Goal: Task Accomplishment & Management: Manage account settings

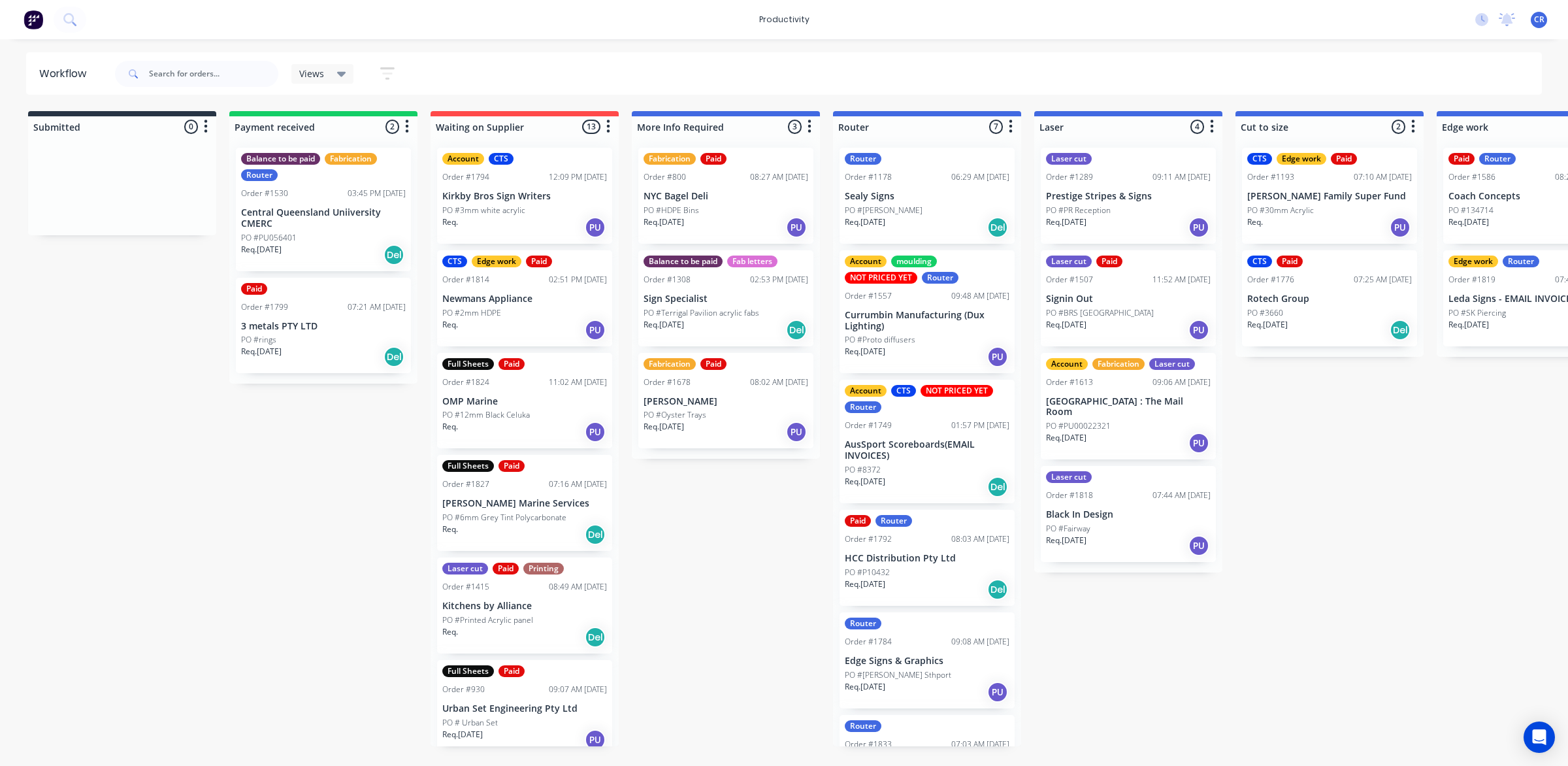
scroll to position [0, 327]
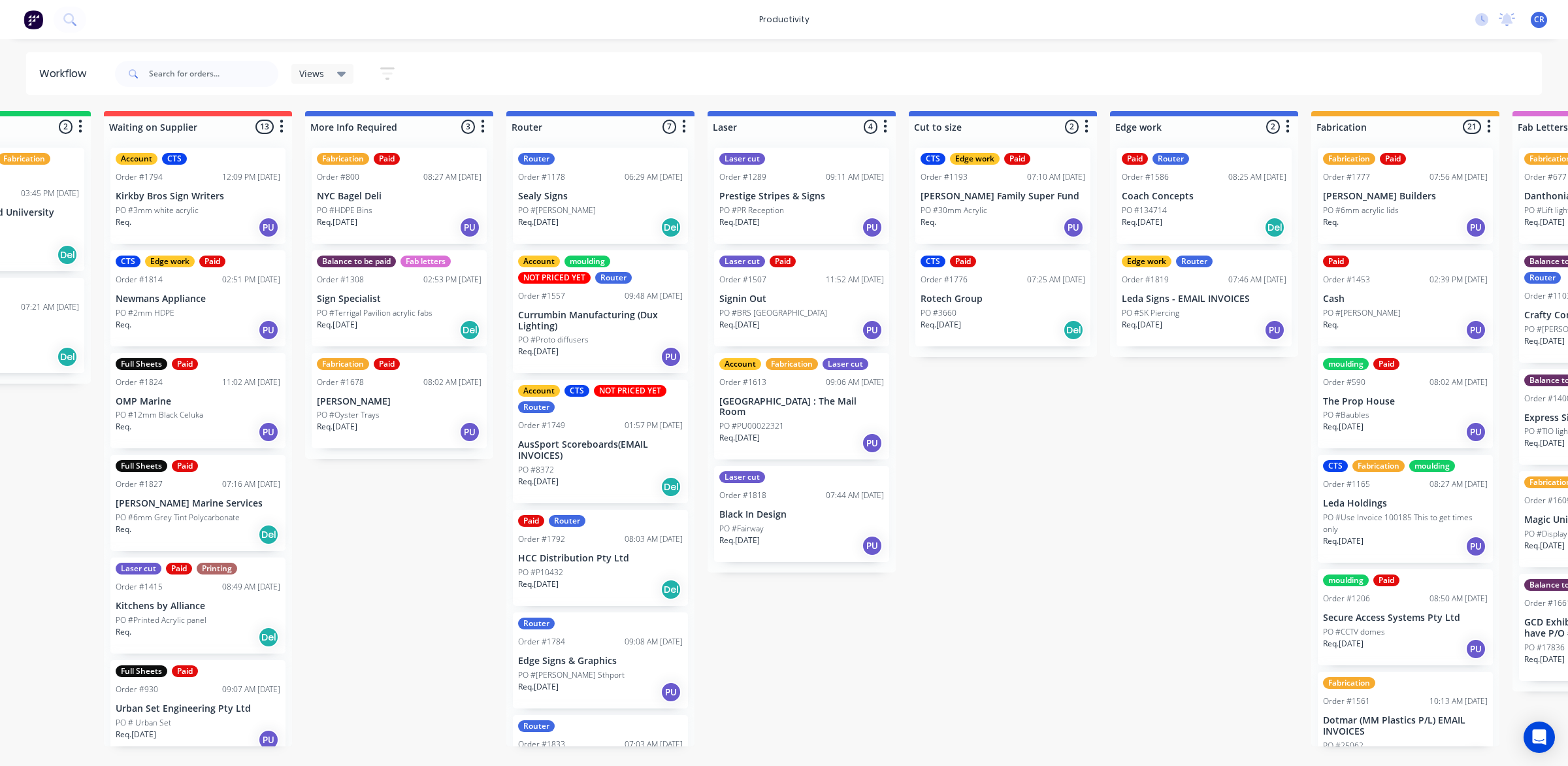
click at [1069, 538] on div "Submitted 0 Sort By Created date Required date Order number Customer name Most …" at bounding box center [1226, 428] width 3126 height 635
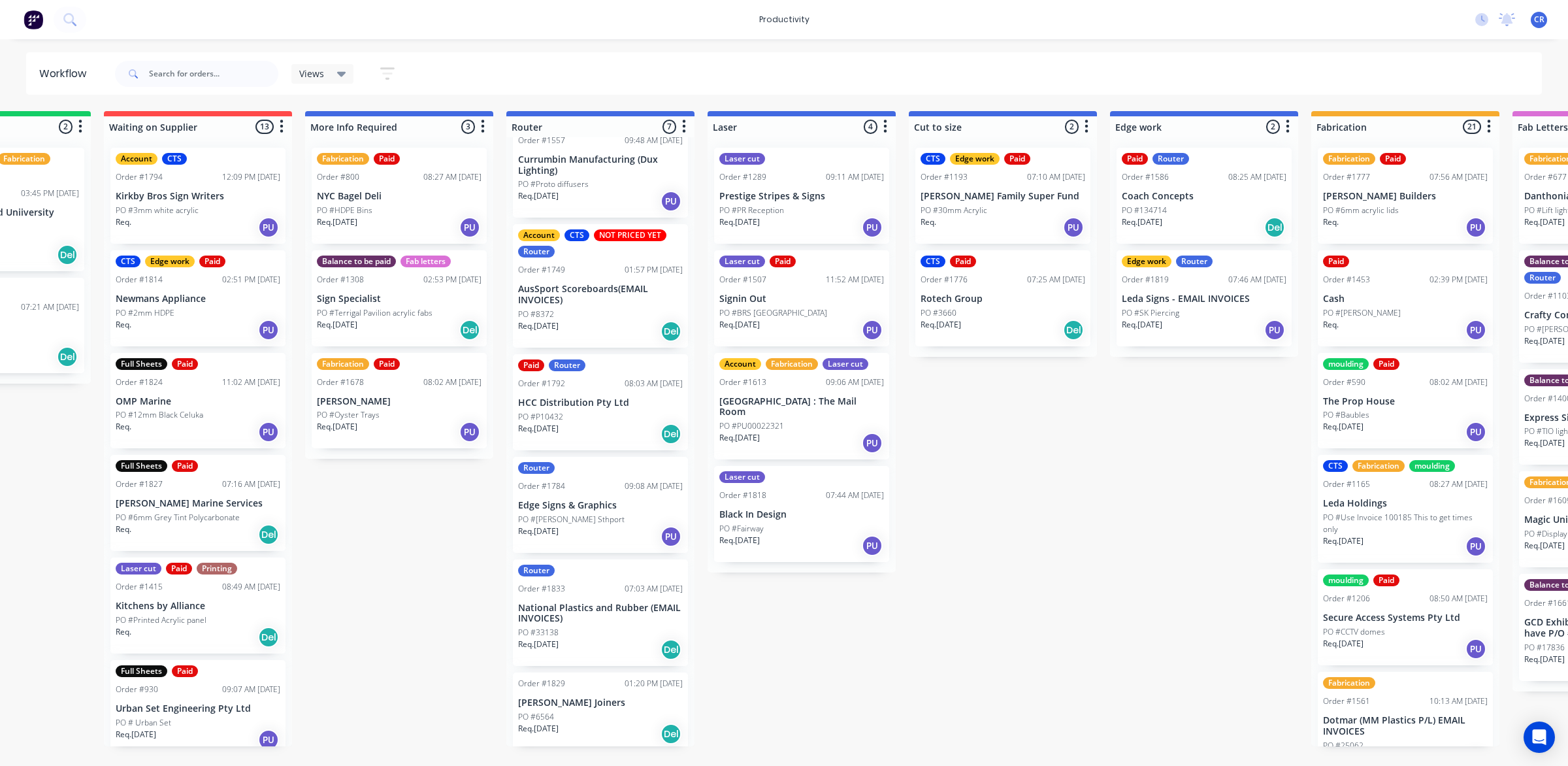
scroll to position [158, 0]
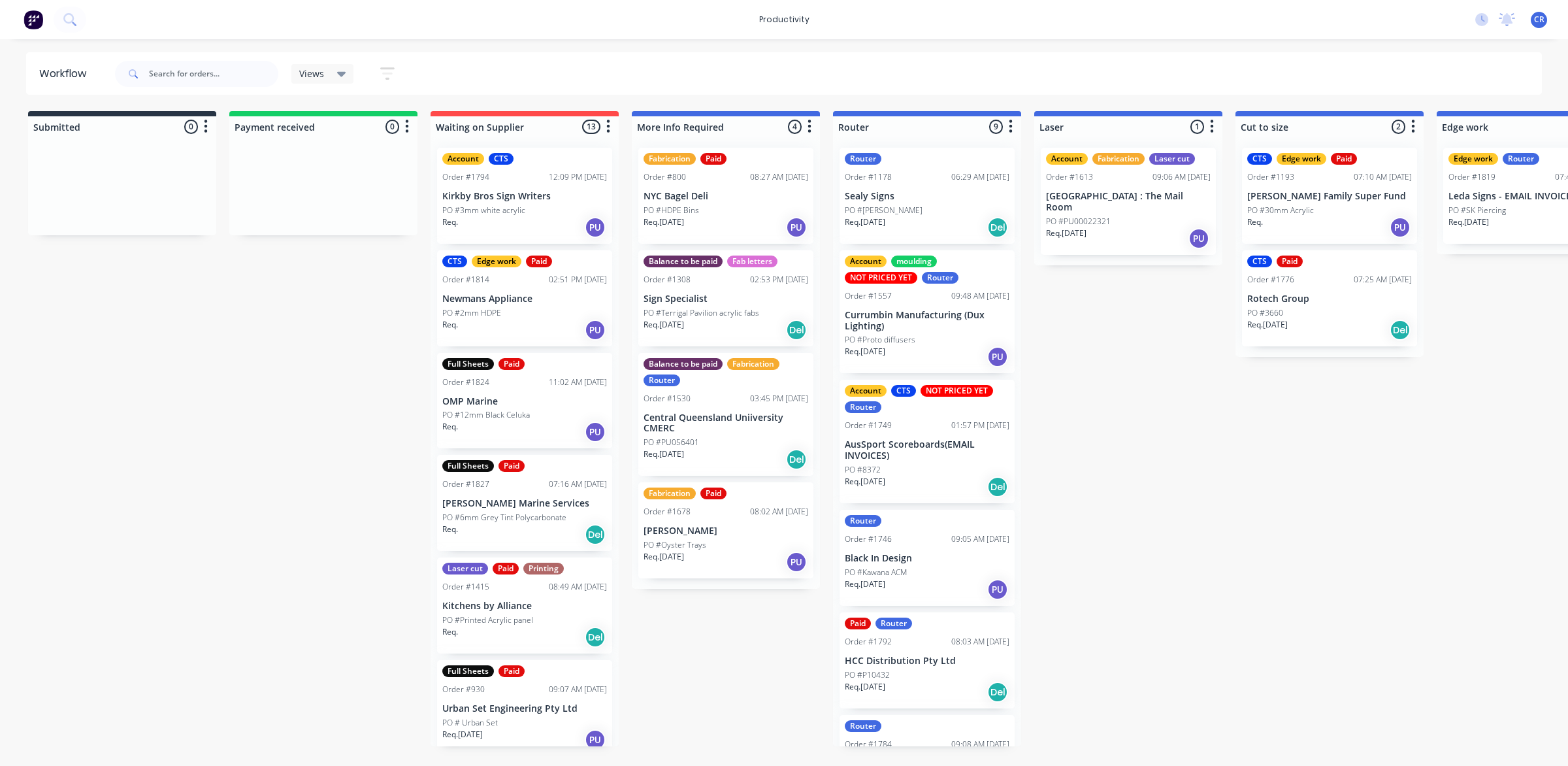
click at [888, 555] on p "Black In Design" at bounding box center [927, 559] width 165 height 11
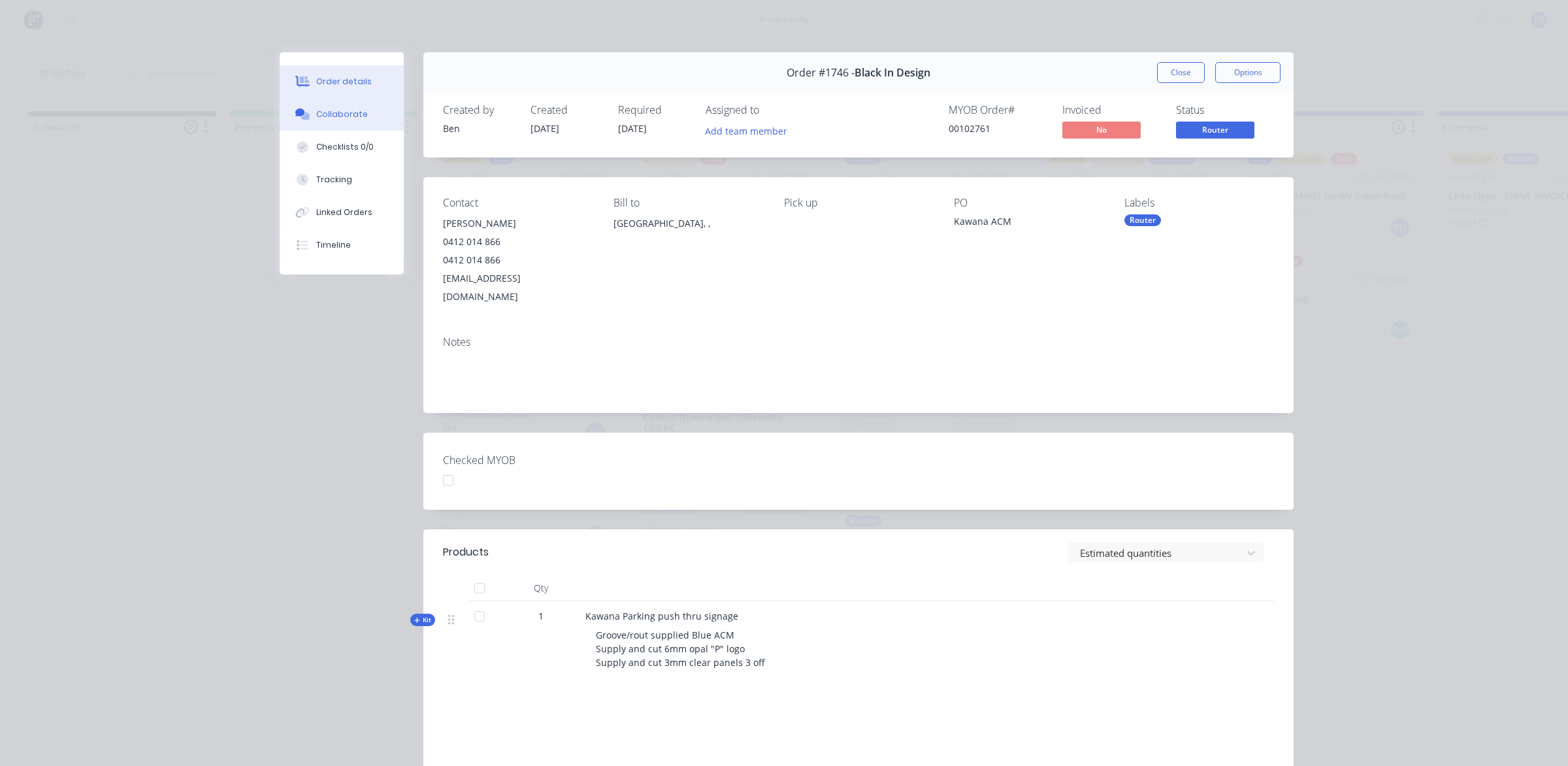
click at [379, 118] on button "Collaborate" at bounding box center [341, 114] width 124 height 32
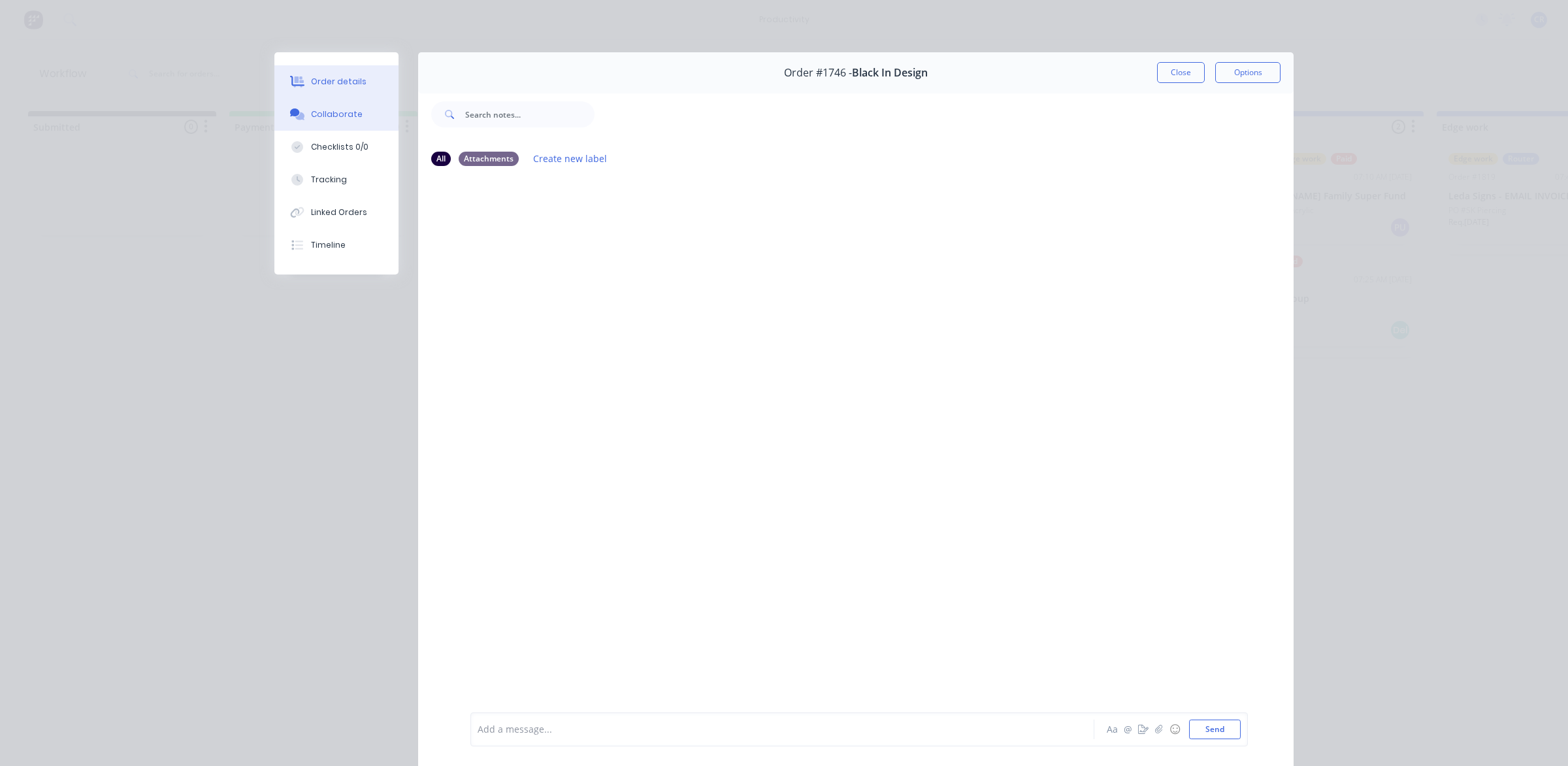
click at [363, 87] on button "Order details" at bounding box center [336, 81] width 124 height 32
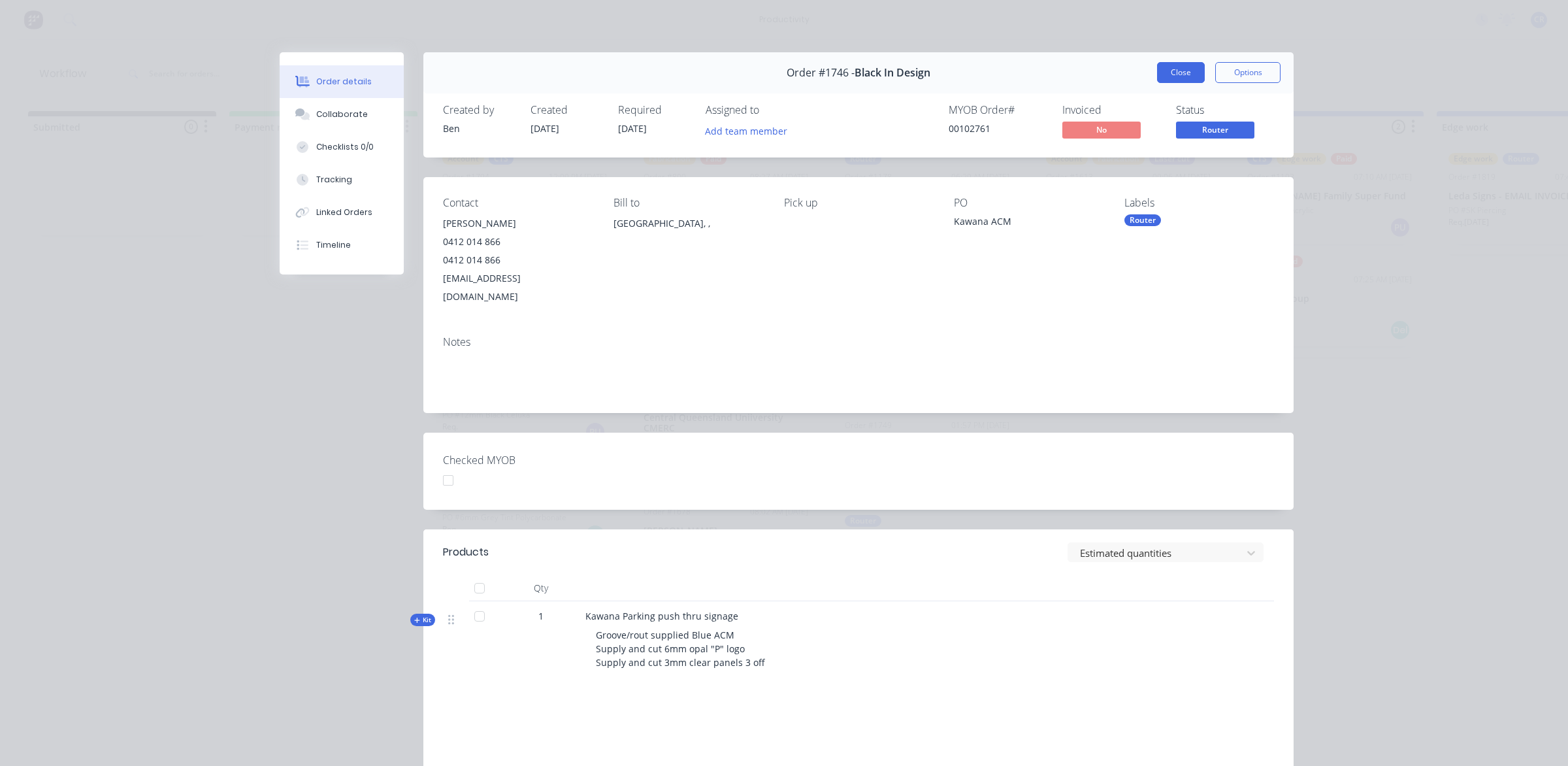
click at [1182, 66] on button "Close" at bounding box center [1181, 73] width 47 height 21
